Goal: Task Accomplishment & Management: Manage account settings

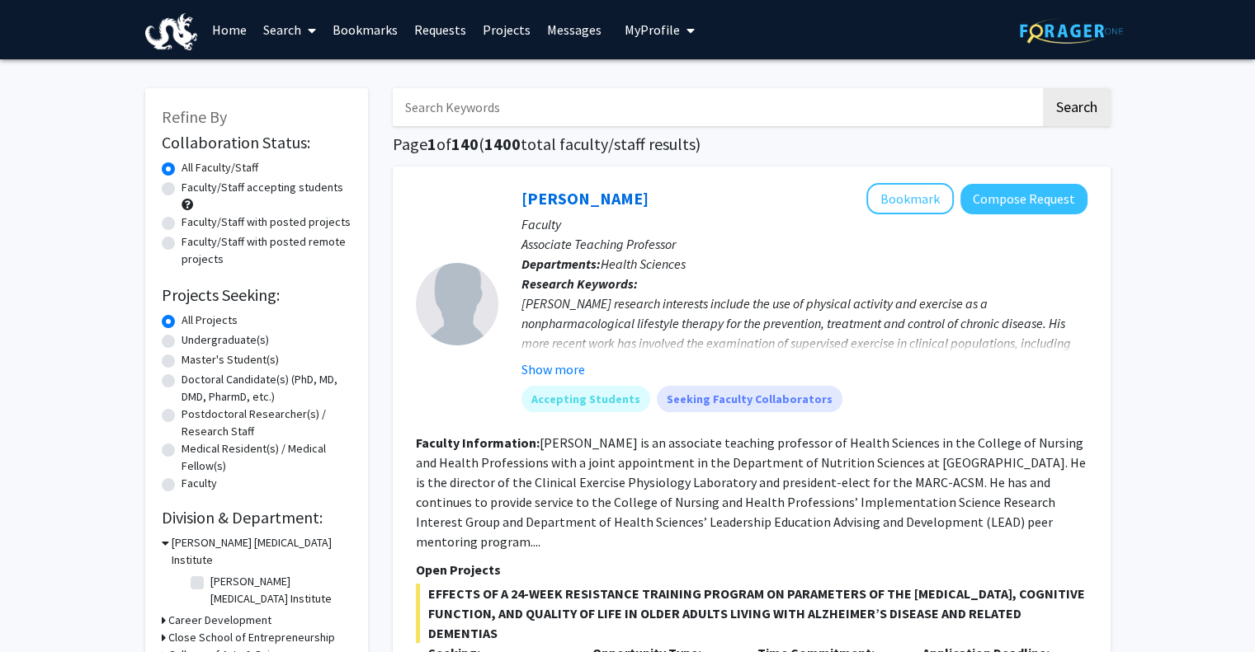
click at [661, 35] on span "My Profile" at bounding box center [651, 29] width 55 height 16
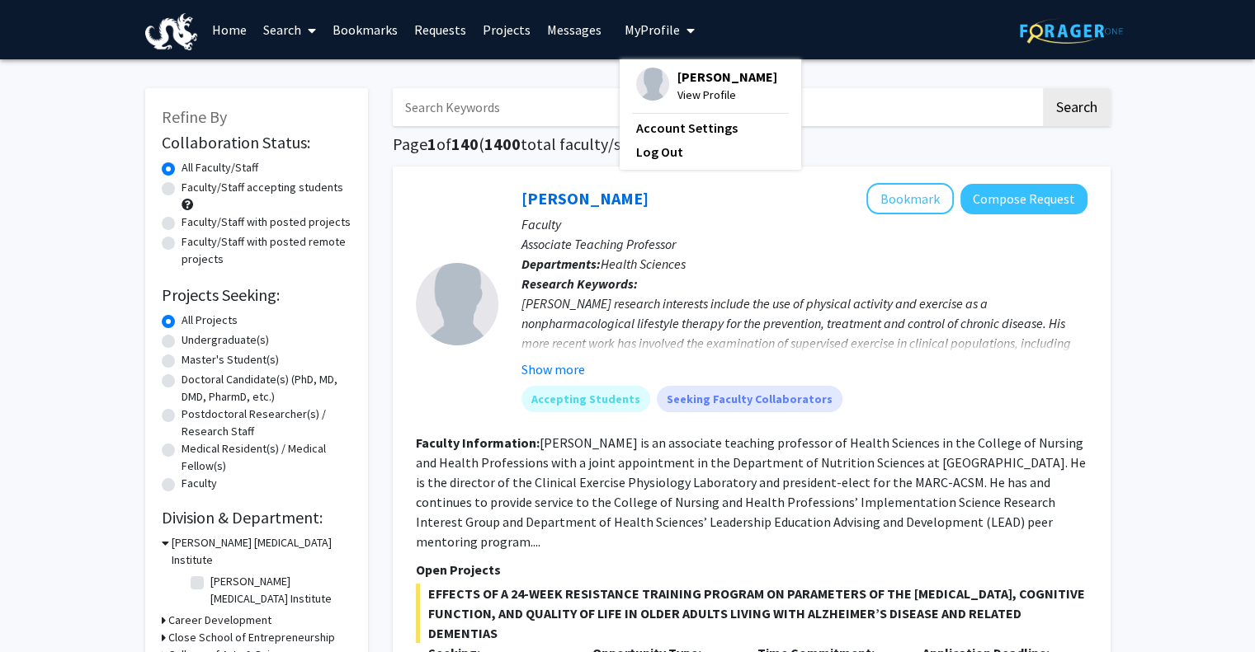
click at [749, 86] on span "View Profile" at bounding box center [727, 95] width 100 height 18
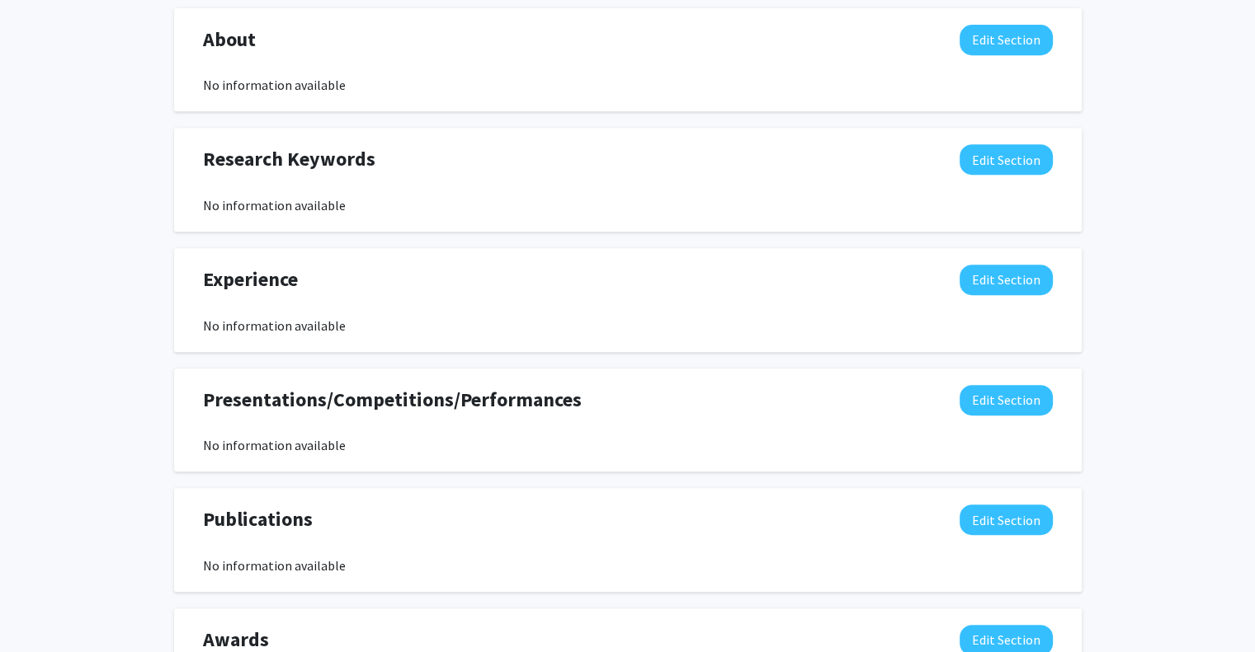
scroll to position [763, 0]
